Goal: Complete application form

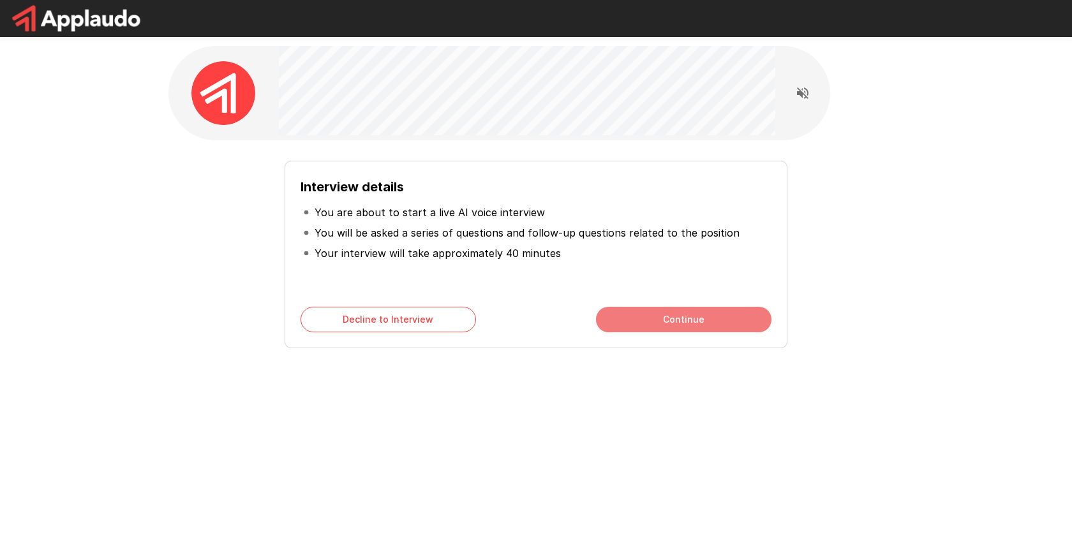
click at [652, 326] on button "Continue" at bounding box center [683, 320] width 175 height 26
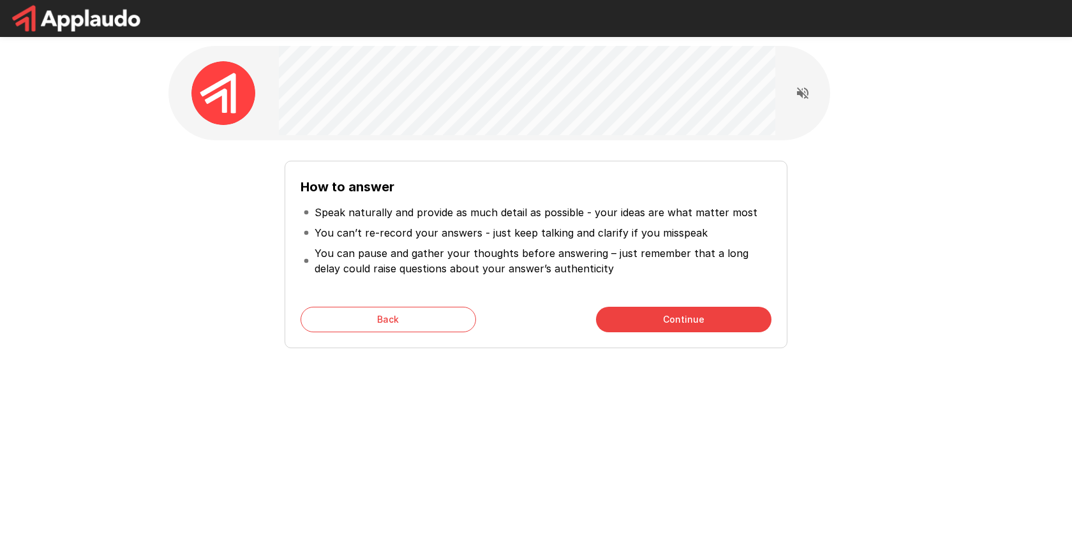
click at [652, 326] on button "Continue" at bounding box center [683, 320] width 175 height 26
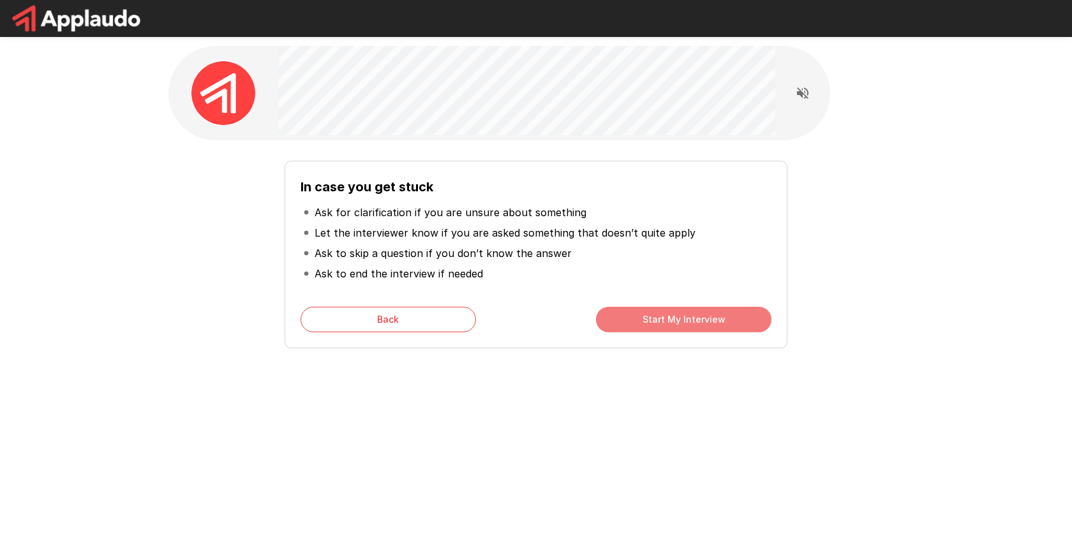
click at [656, 325] on button "Start My Interview" at bounding box center [683, 320] width 175 height 26
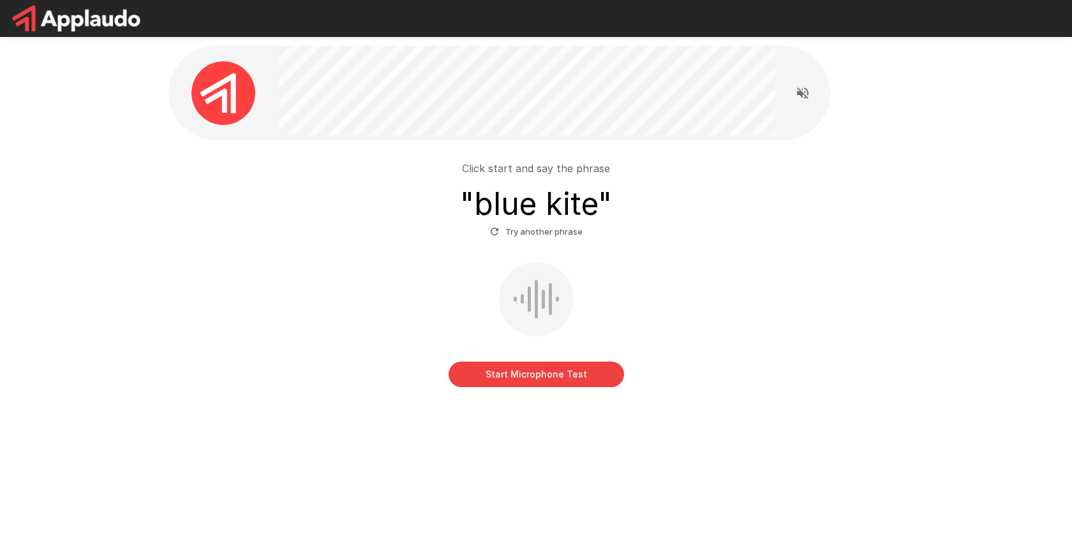
click at [509, 376] on button "Start Microphone Test" at bounding box center [536, 375] width 175 height 26
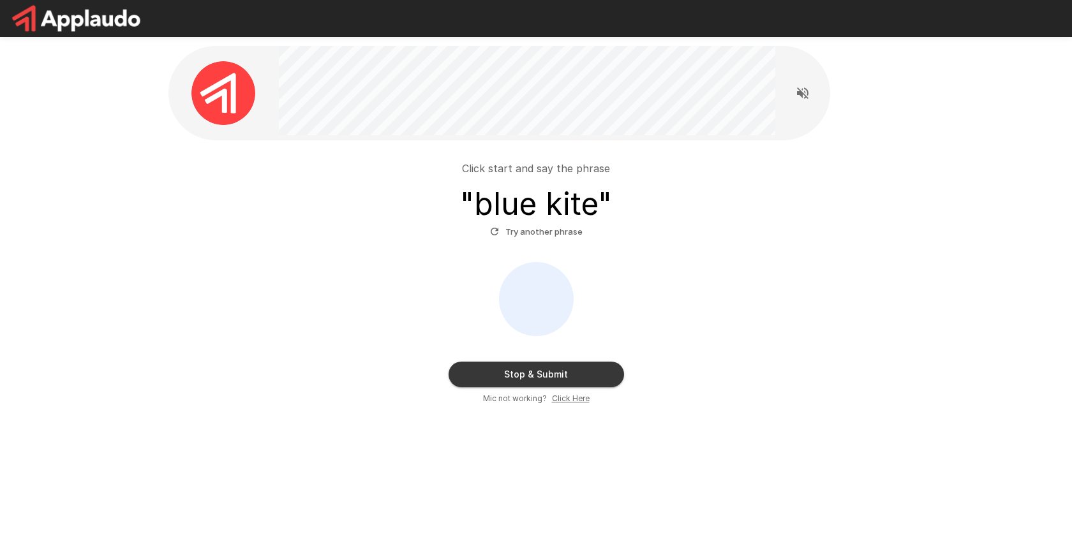
click at [518, 376] on button "Stop & Submit" at bounding box center [536, 375] width 175 height 26
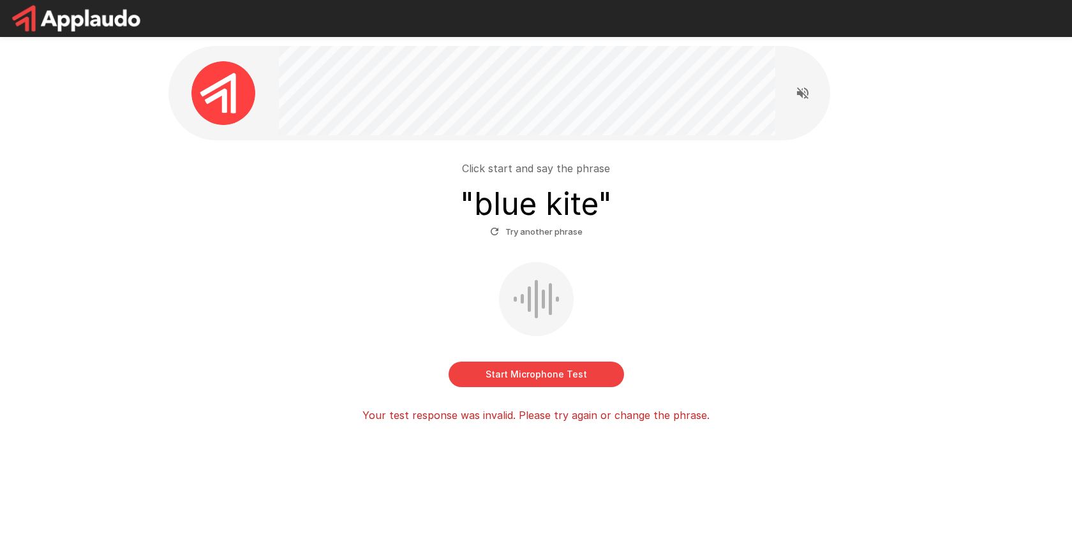
click at [515, 374] on button "Start Microphone Test" at bounding box center [536, 375] width 175 height 26
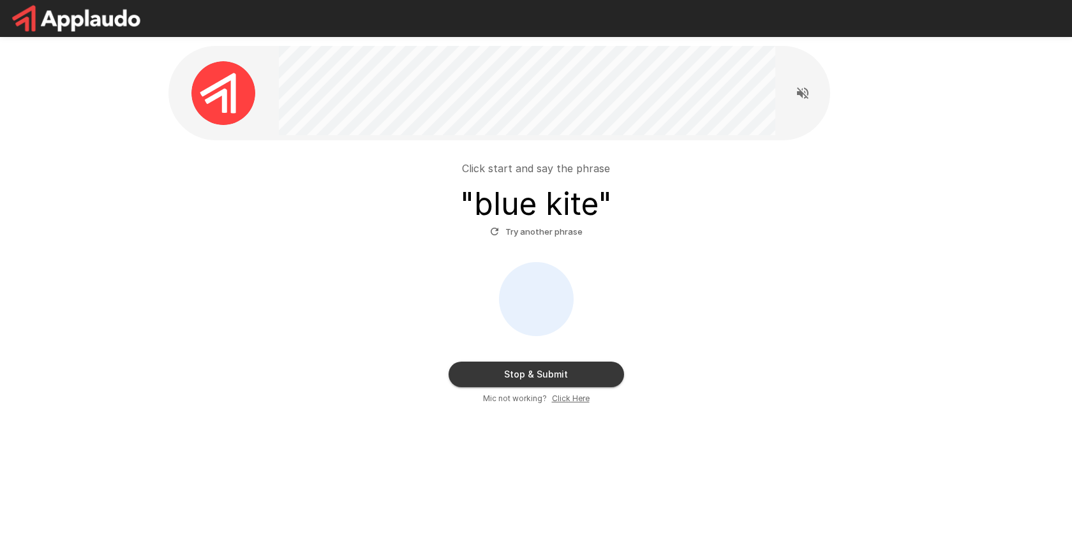
click at [799, 95] on icon "Read questions aloud" at bounding box center [802, 92] width 15 height 15
click at [519, 375] on button "Stop & Submit" at bounding box center [536, 375] width 175 height 26
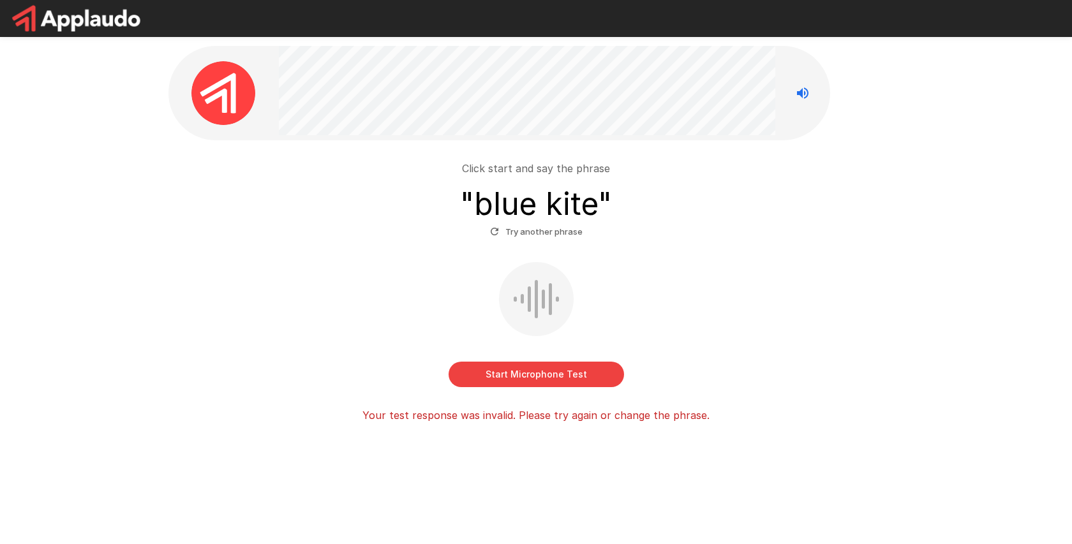
click at [575, 417] on p "Your test response was invalid. Please try again or change the phrase." at bounding box center [535, 415] width 347 height 15
click at [534, 373] on button "Start Microphone Test" at bounding box center [536, 375] width 175 height 26
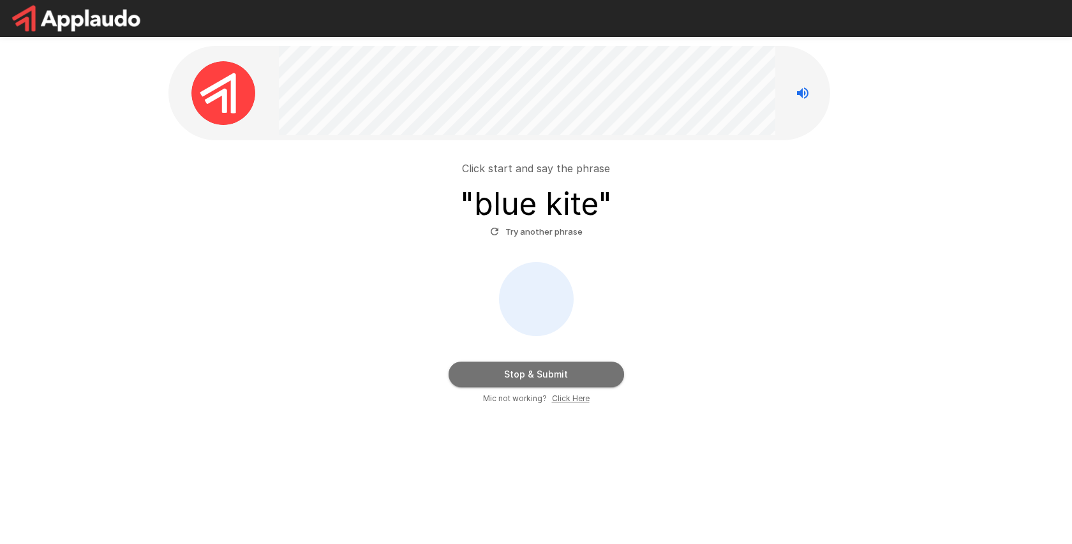
click at [551, 371] on button "Stop & Submit" at bounding box center [536, 375] width 175 height 26
